Goal: Navigation & Orientation: Find specific page/section

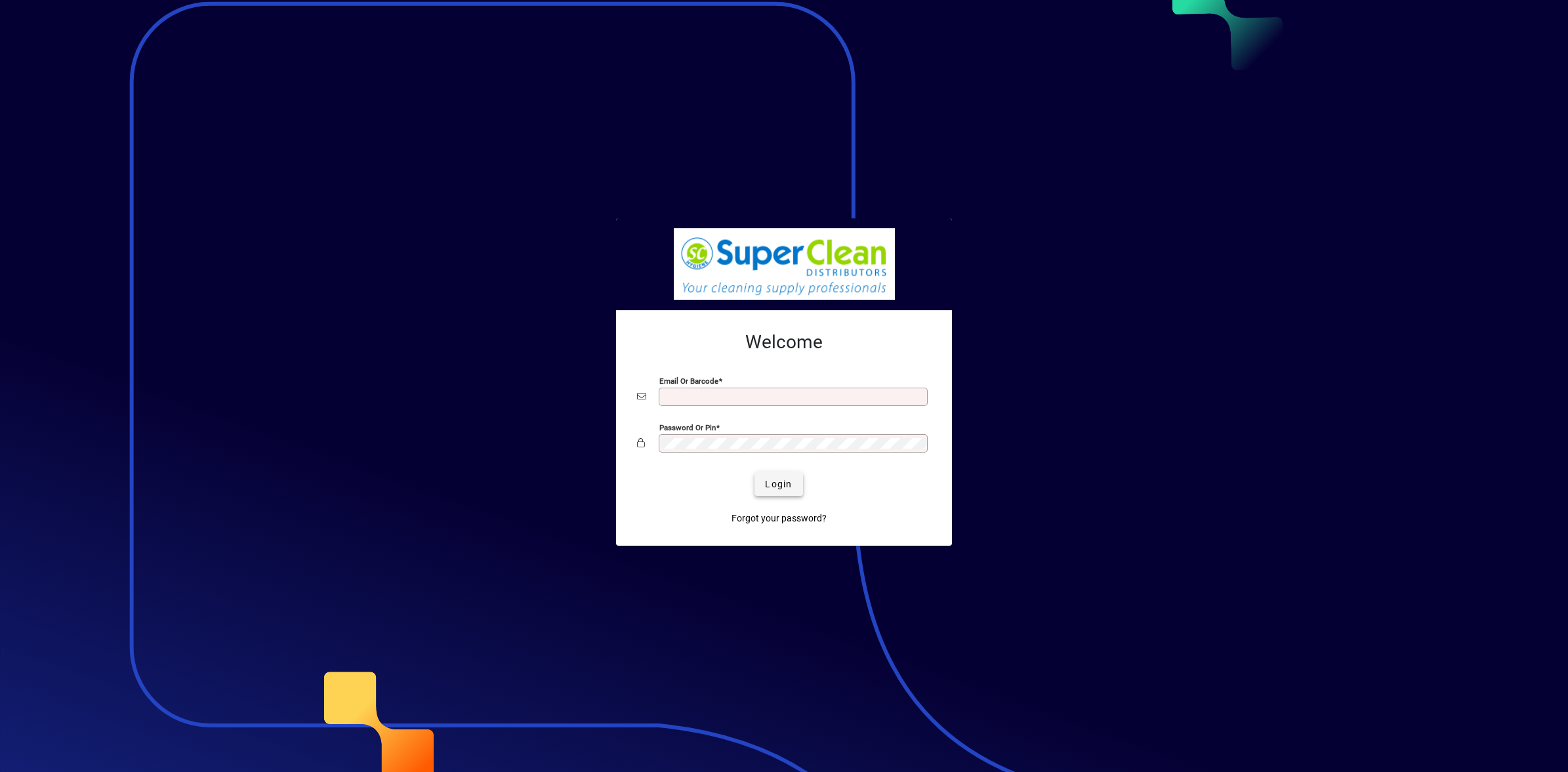
type input "**********"
click at [778, 489] on span "Login" at bounding box center [779, 484] width 27 height 14
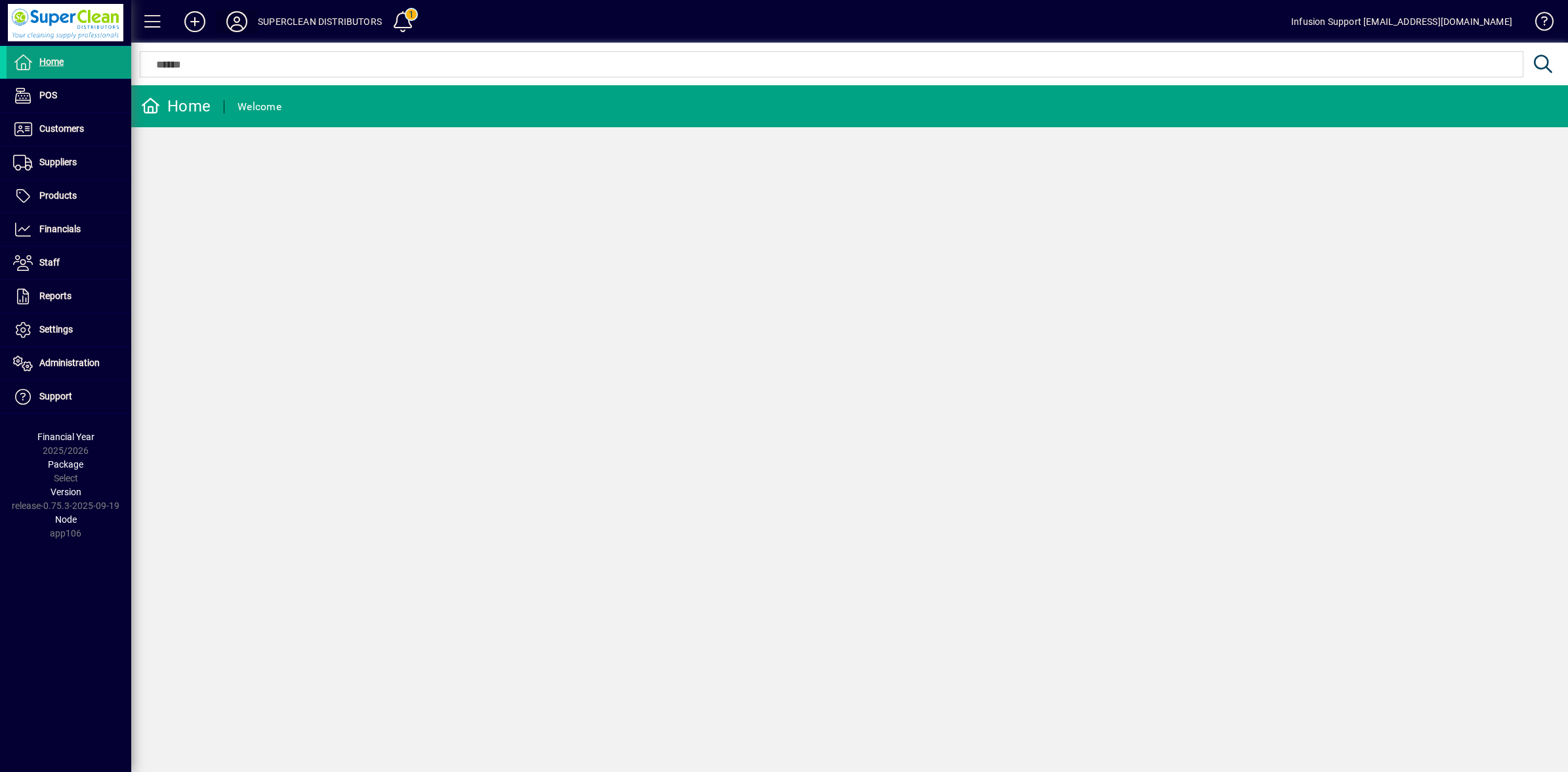
click at [240, 23] on icon at bounding box center [237, 21] width 26 height 21
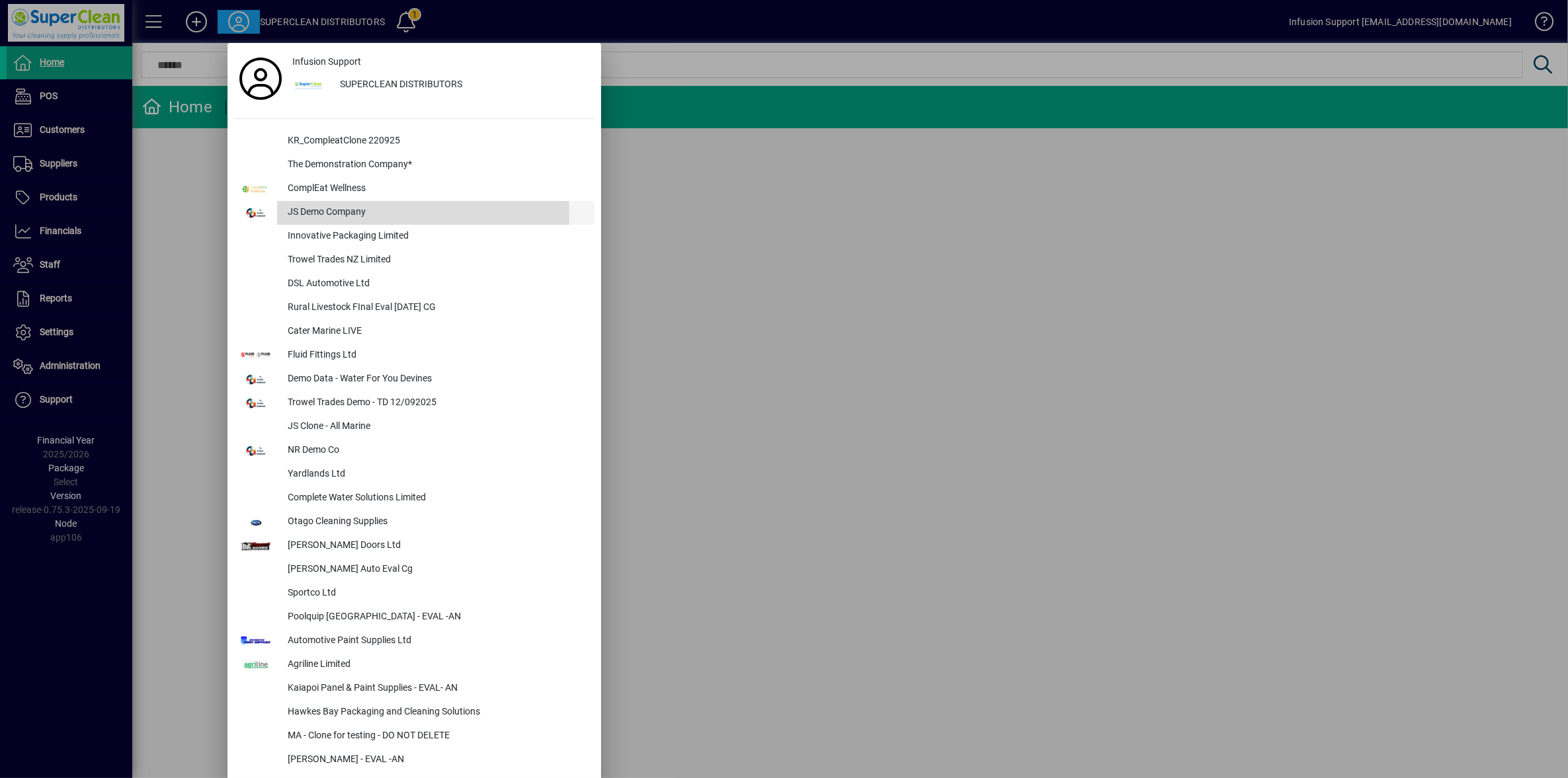
click at [337, 215] on div "JS Demo Company" at bounding box center [435, 213] width 317 height 24
